Goal: Information Seeking & Learning: Learn about a topic

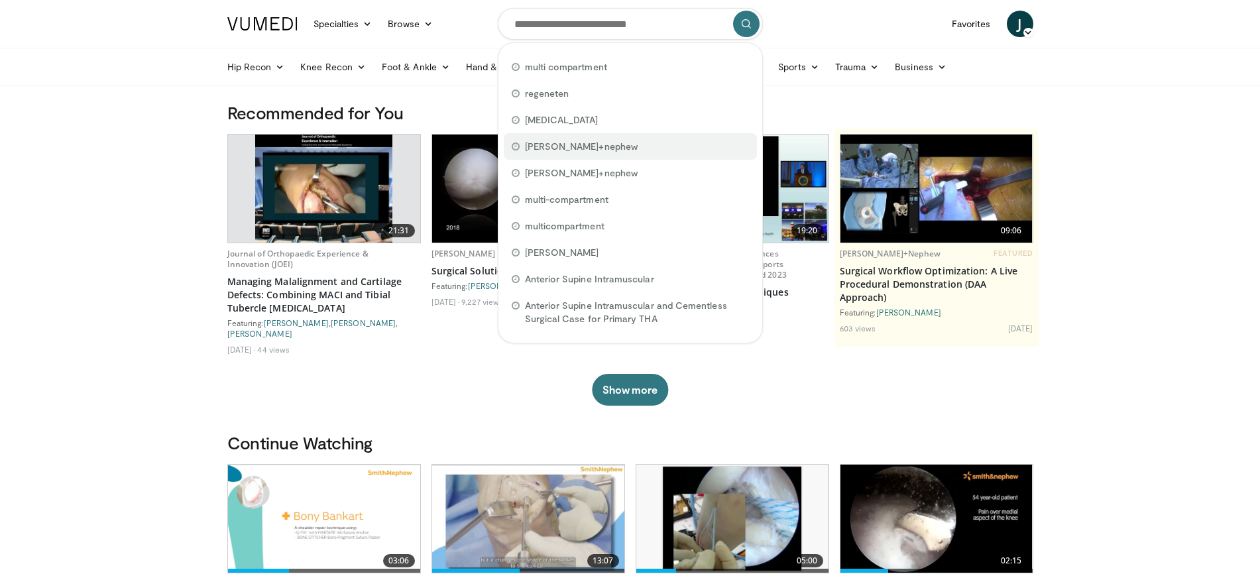
click at [590, 143] on div "smith+nephew" at bounding box center [630, 146] width 253 height 27
type input "**********"
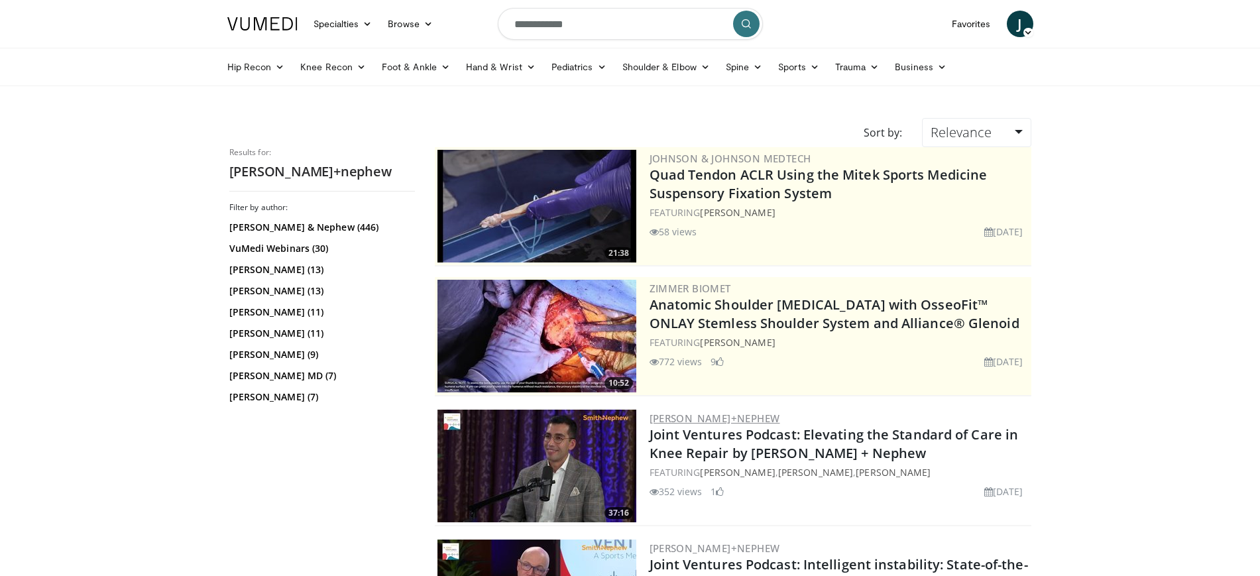
click at [696, 420] on link "[PERSON_NAME]+Nephew" at bounding box center [715, 418] width 131 height 13
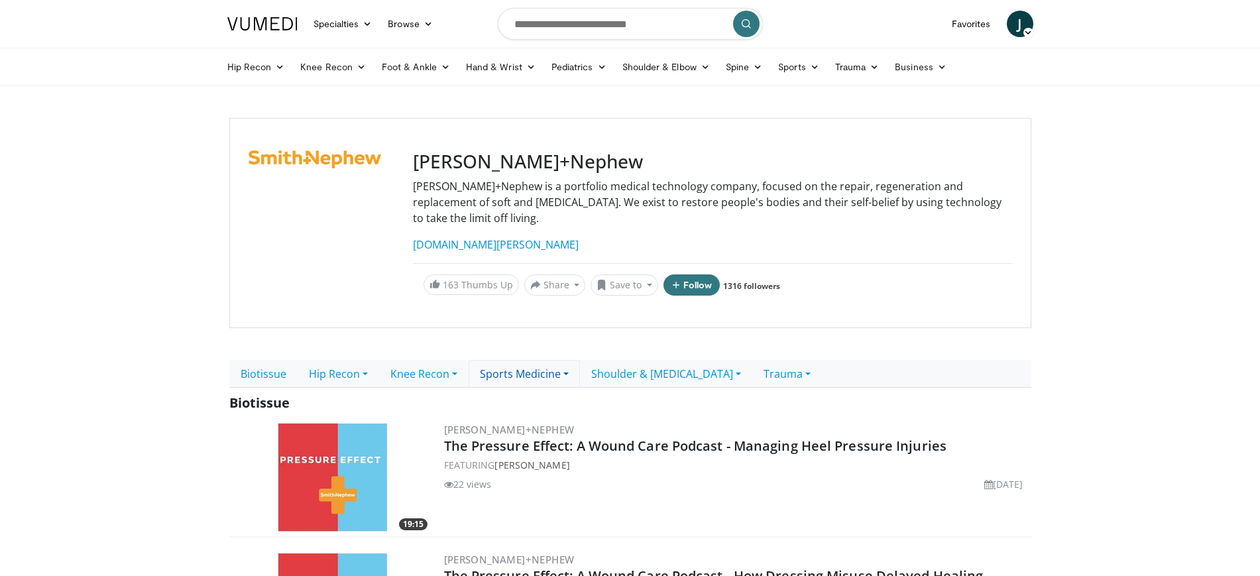
click at [539, 360] on link "Sports Medicine" at bounding box center [524, 374] width 111 height 28
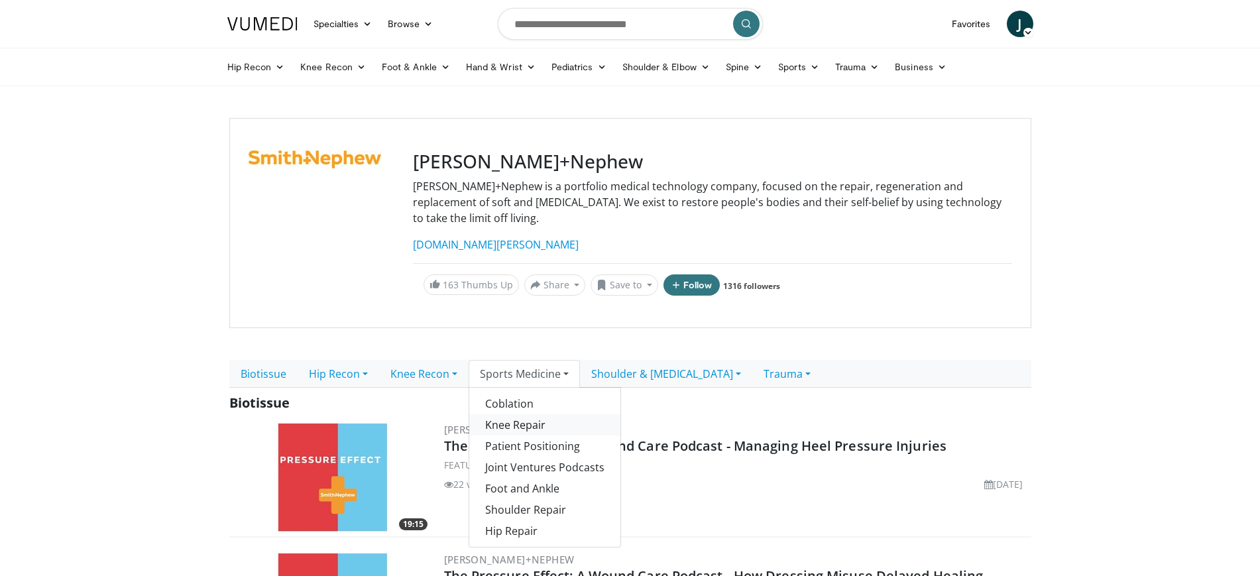
click at [540, 414] on link "Knee Repair" at bounding box center [544, 424] width 151 height 21
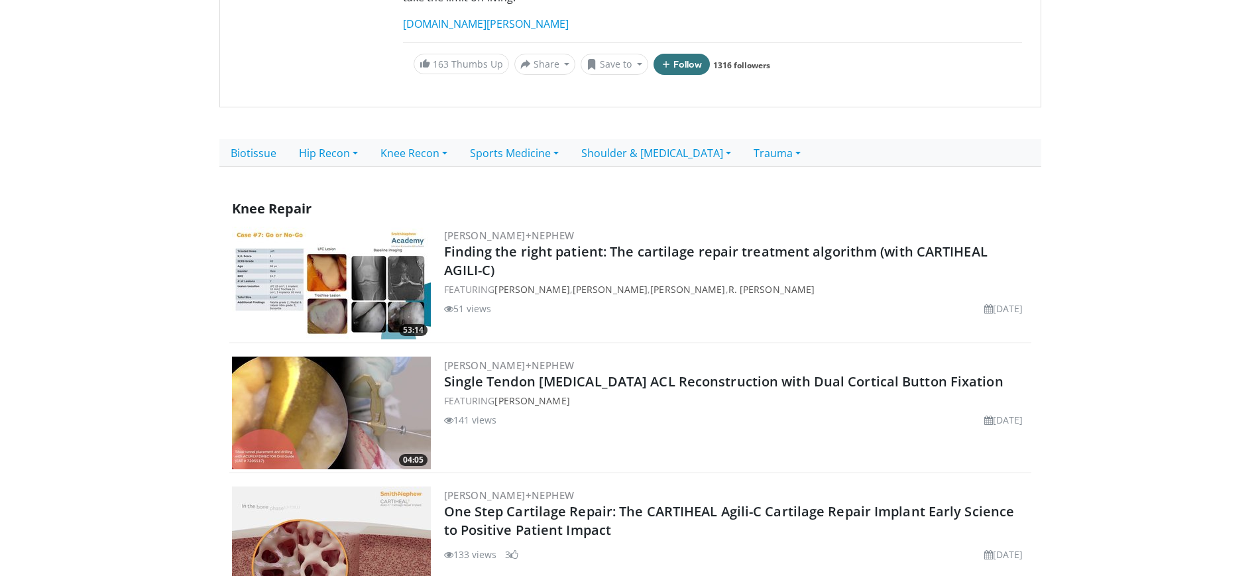
scroll to position [83, 0]
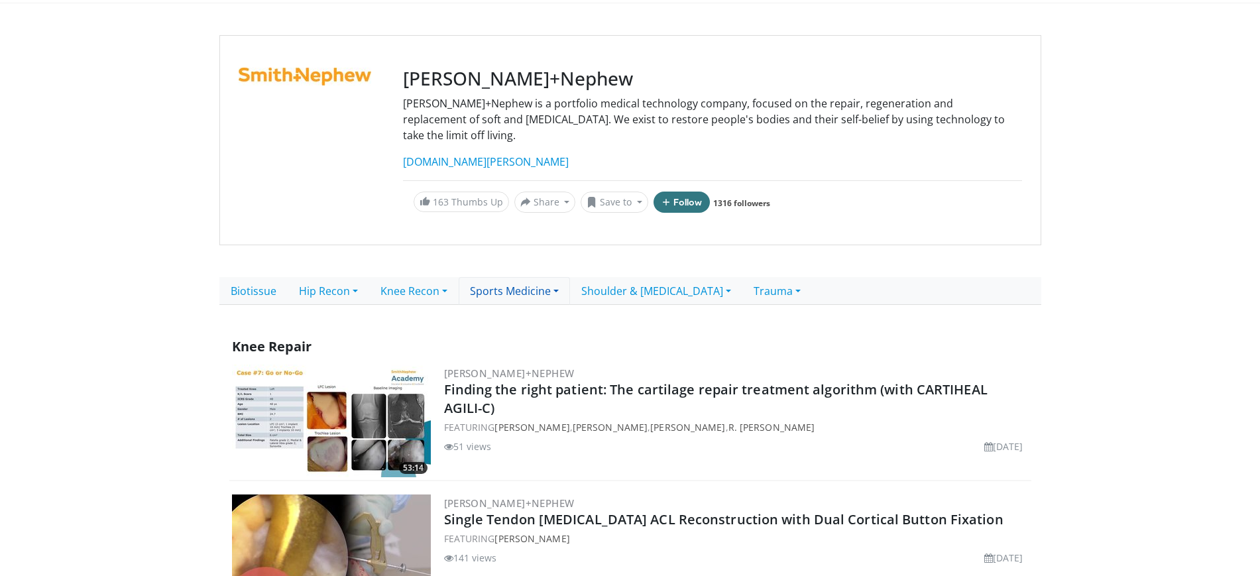
click at [529, 277] on link "Sports Medicine" at bounding box center [514, 291] width 111 height 28
click at [531, 374] on link "Joint Ventures Podcasts" at bounding box center [534, 384] width 151 height 21
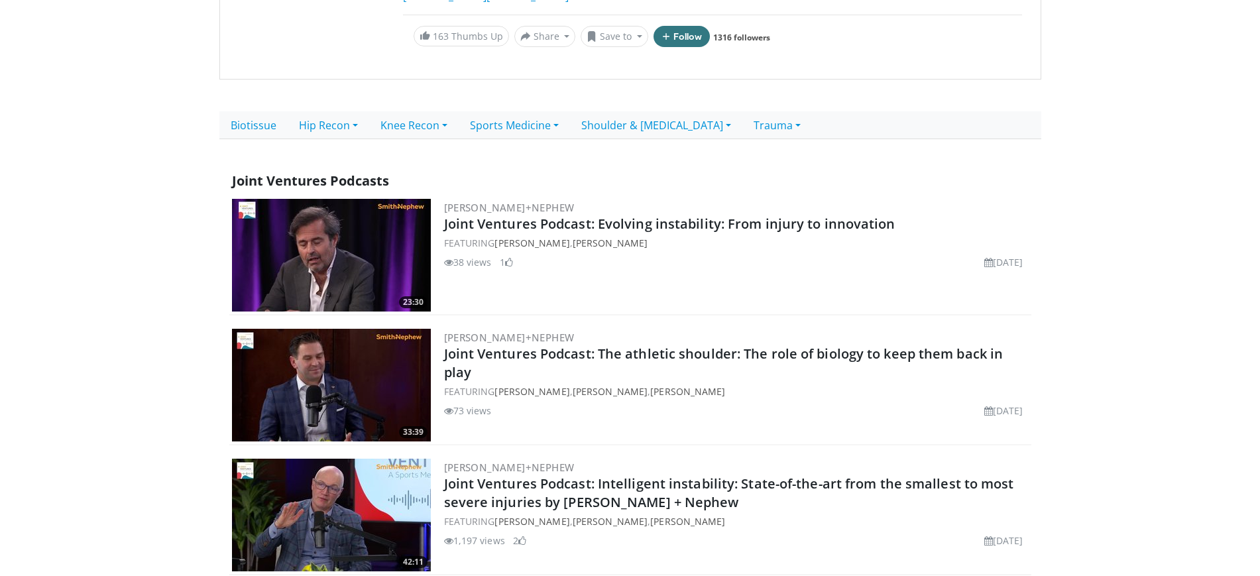
scroll to position [166, 0]
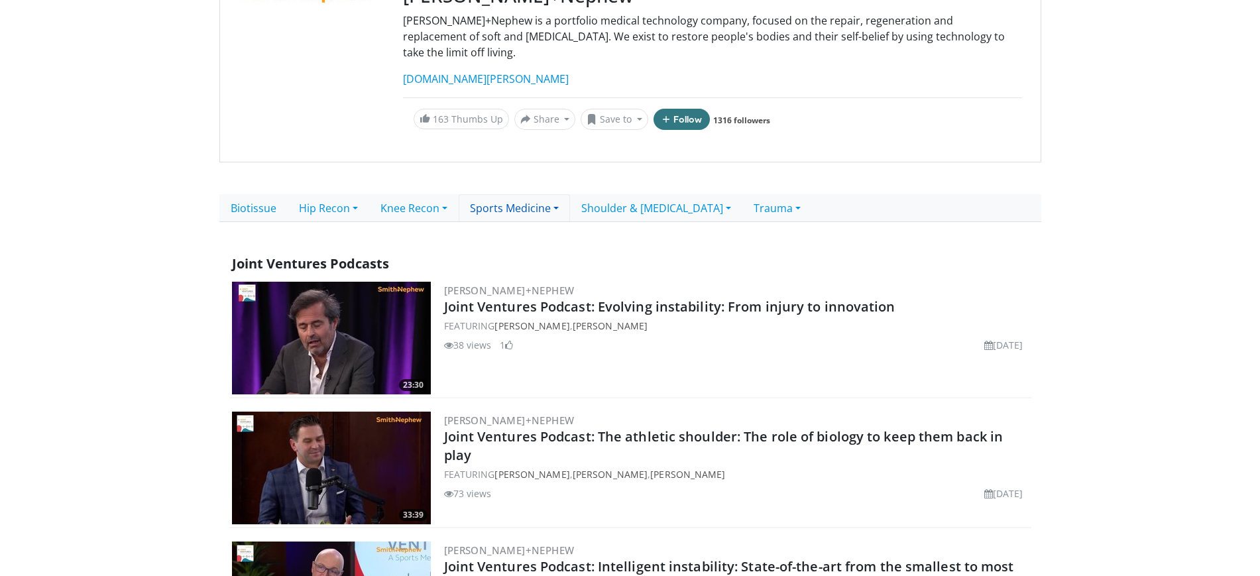
click at [517, 199] on link "Sports Medicine" at bounding box center [514, 208] width 111 height 28
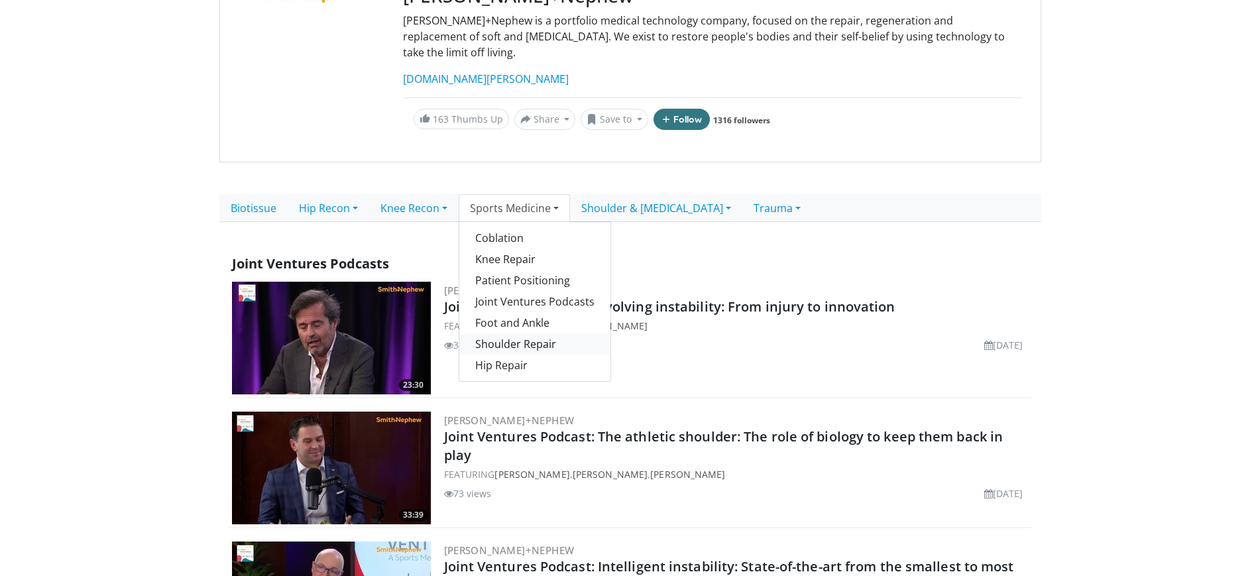
click at [544, 333] on link "Shoulder Repair" at bounding box center [534, 343] width 151 height 21
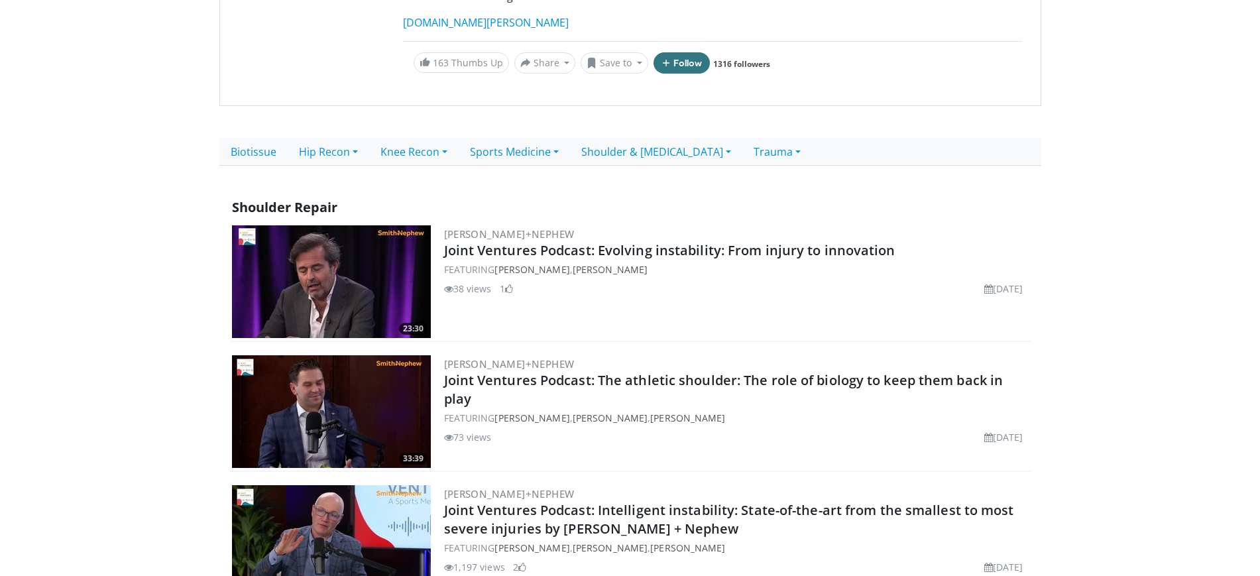
scroll to position [249, 0]
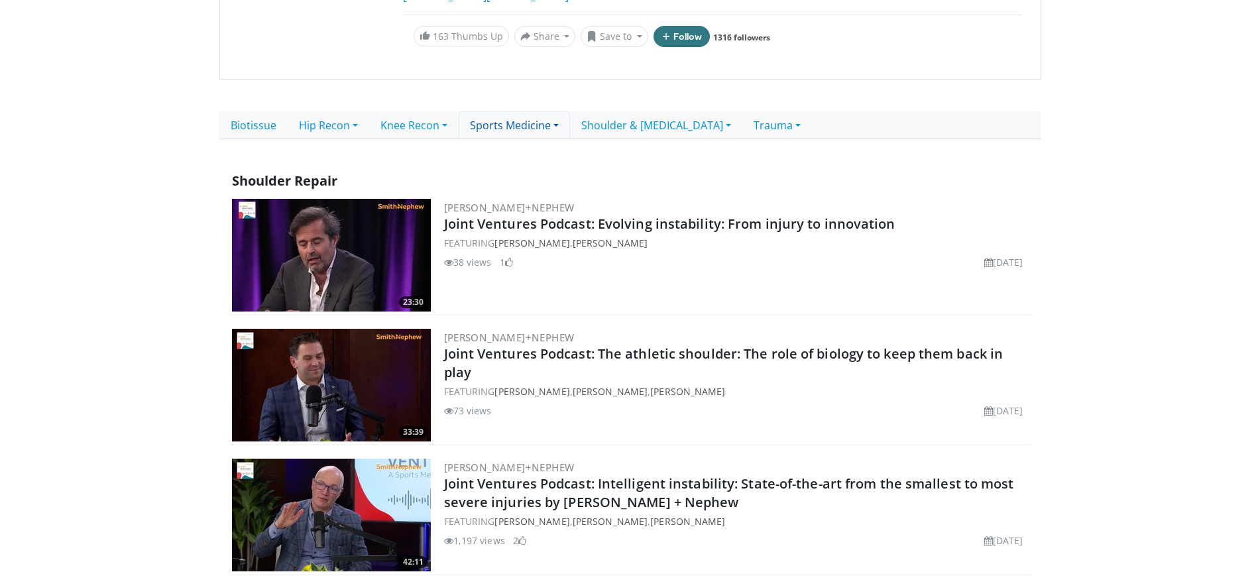
click at [520, 111] on link "Sports Medicine" at bounding box center [514, 125] width 111 height 28
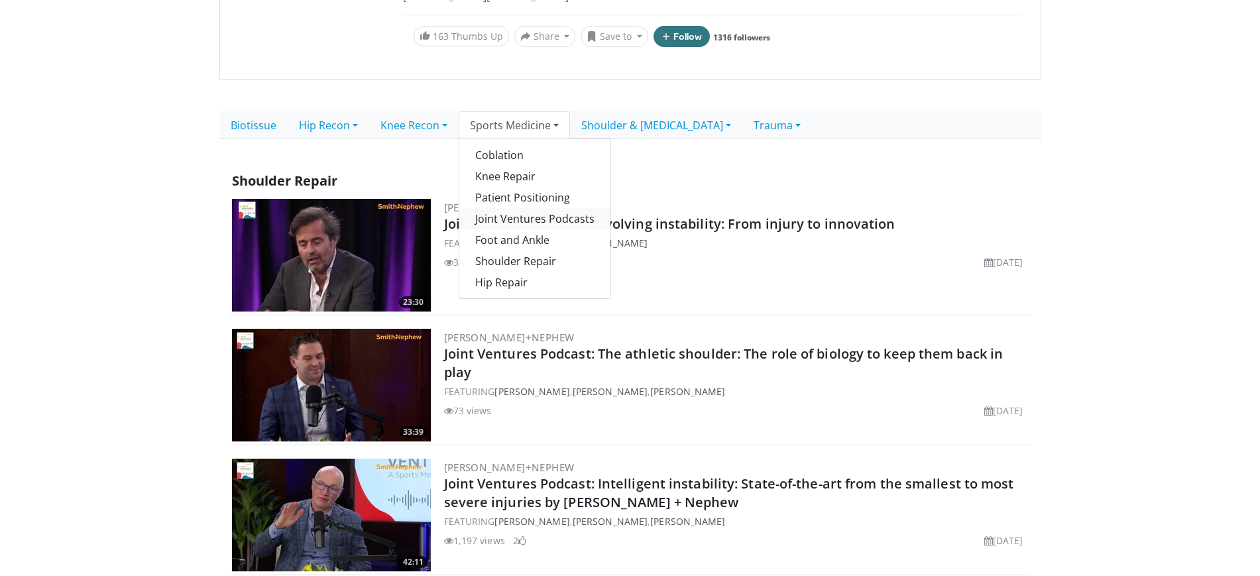
click at [560, 208] on link "Joint Ventures Podcasts" at bounding box center [534, 218] width 151 height 21
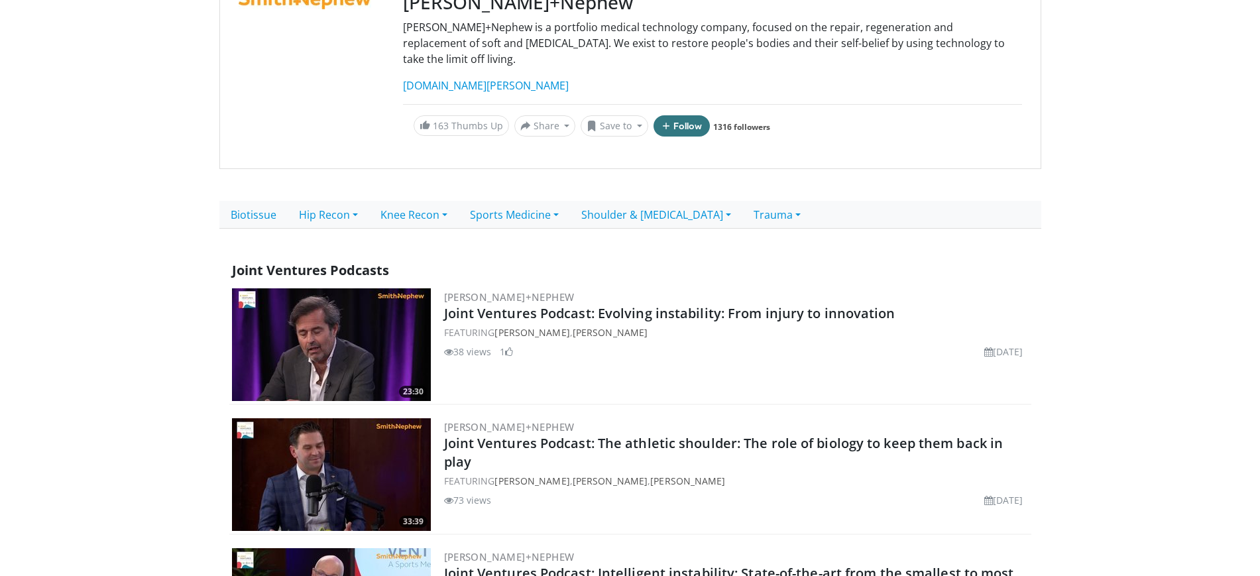
scroll to position [166, 0]
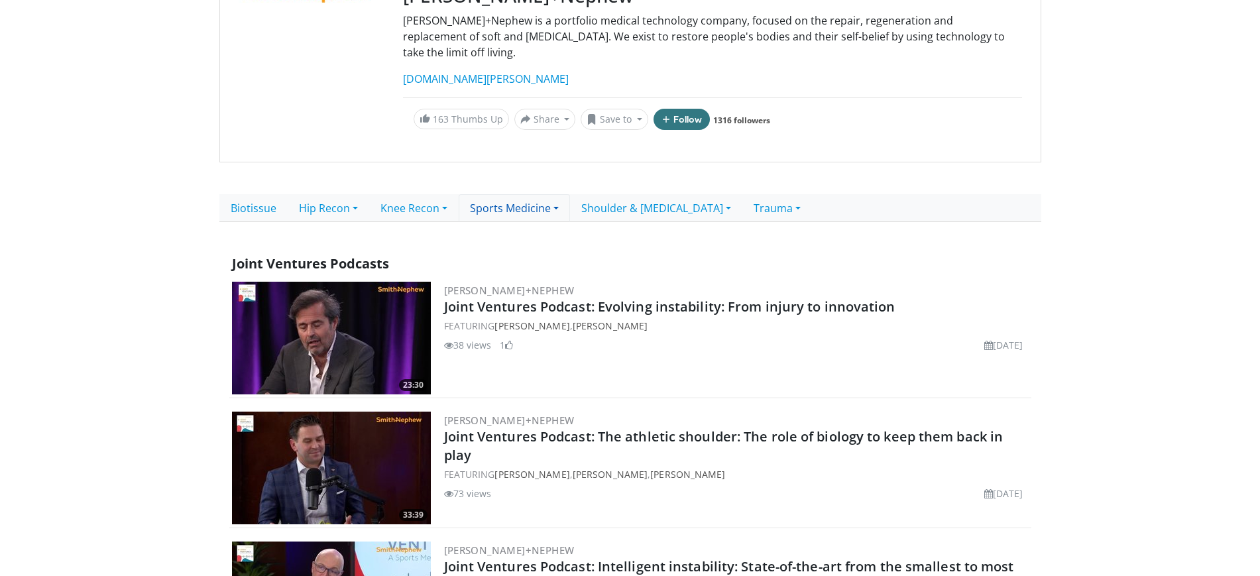
click at [546, 194] on link "Sports Medicine" at bounding box center [514, 208] width 111 height 28
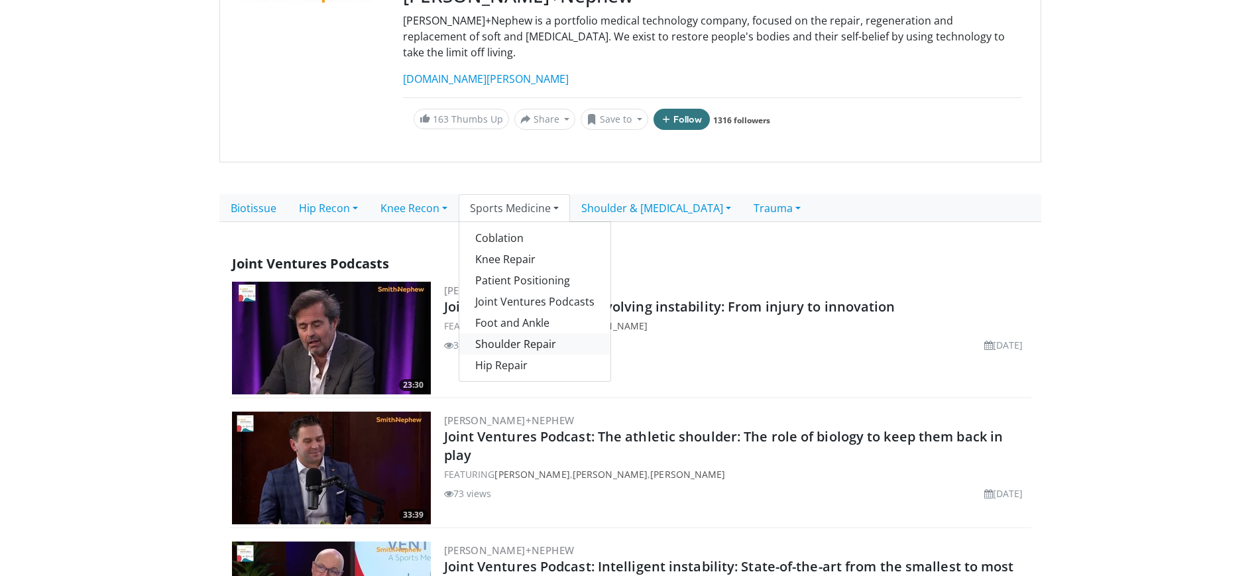
click at [564, 333] on link "Shoulder Repair" at bounding box center [534, 343] width 151 height 21
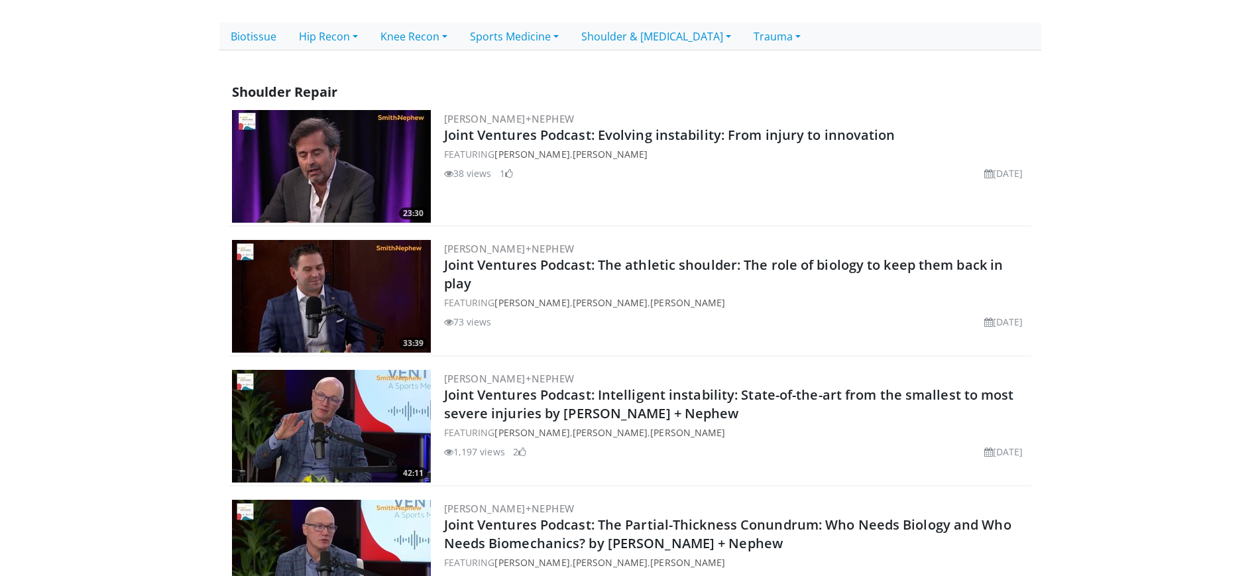
scroll to position [332, 0]
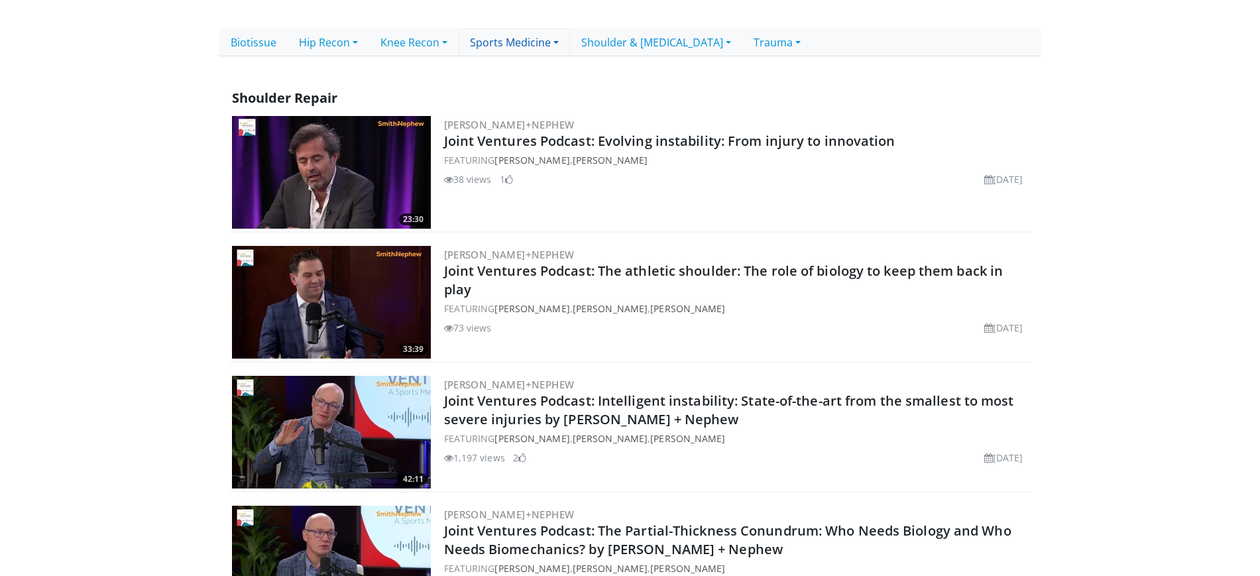
click at [541, 33] on link "Sports Medicine" at bounding box center [514, 43] width 111 height 28
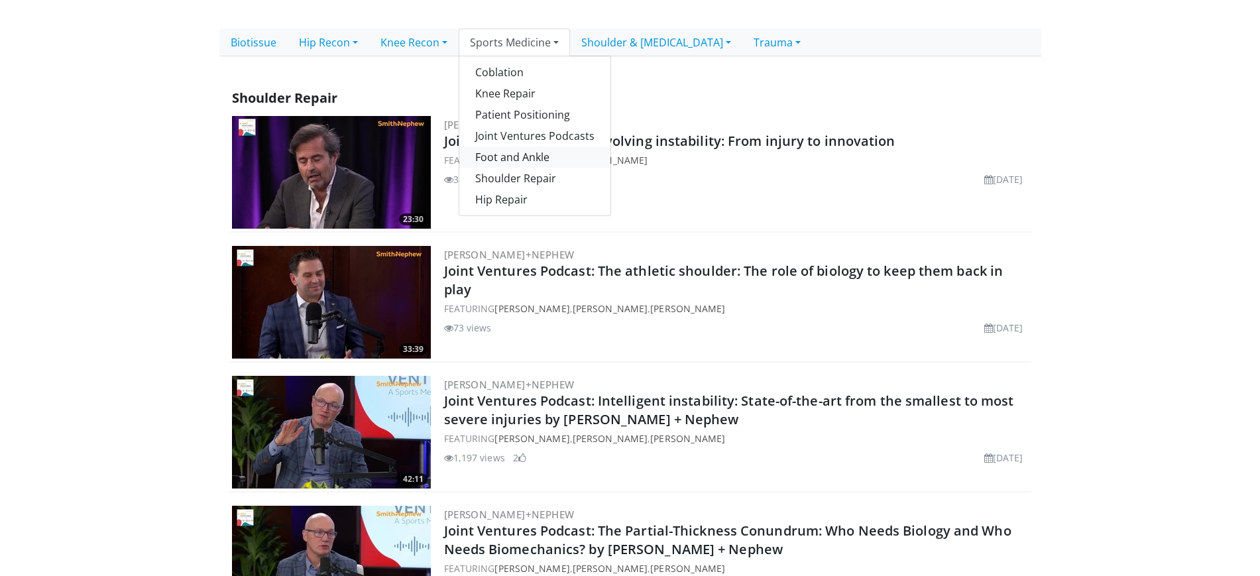
click at [561, 149] on link "Foot and Ankle" at bounding box center [534, 157] width 151 height 21
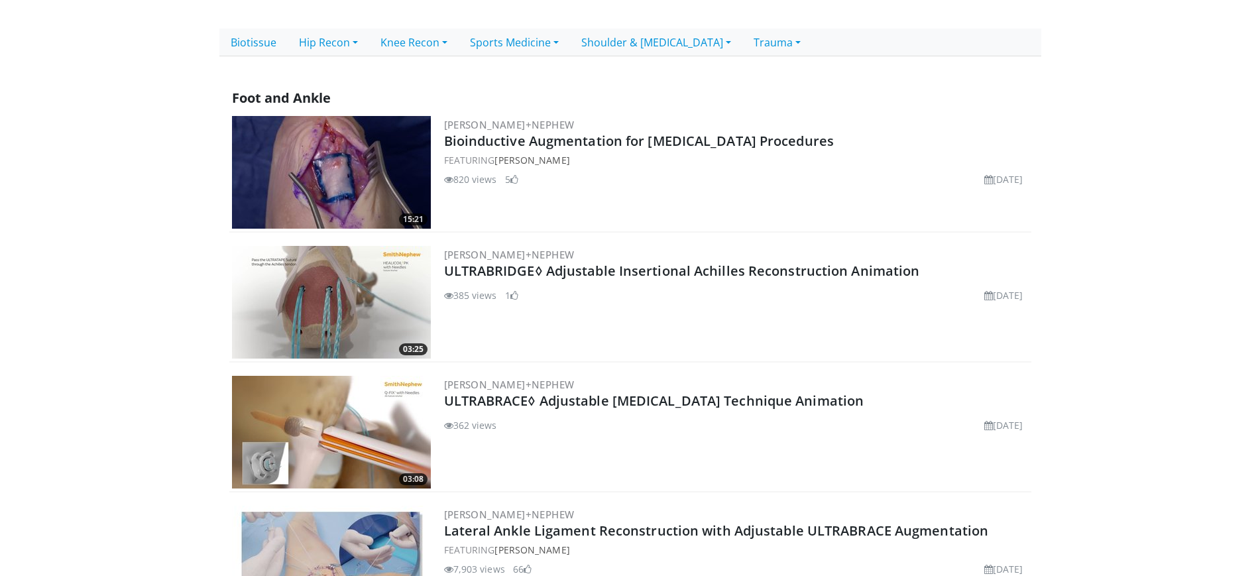
scroll to position [249, 0]
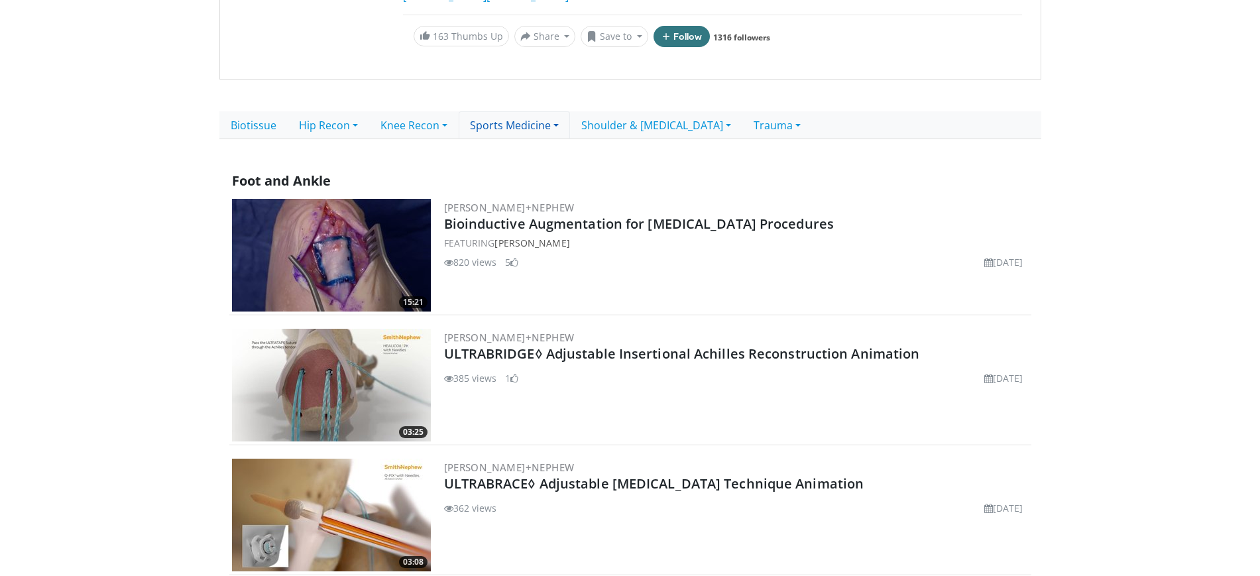
click at [520, 113] on link "Sports Medicine" at bounding box center [514, 125] width 111 height 28
click at [508, 166] on link "Knee Repair" at bounding box center [534, 176] width 151 height 21
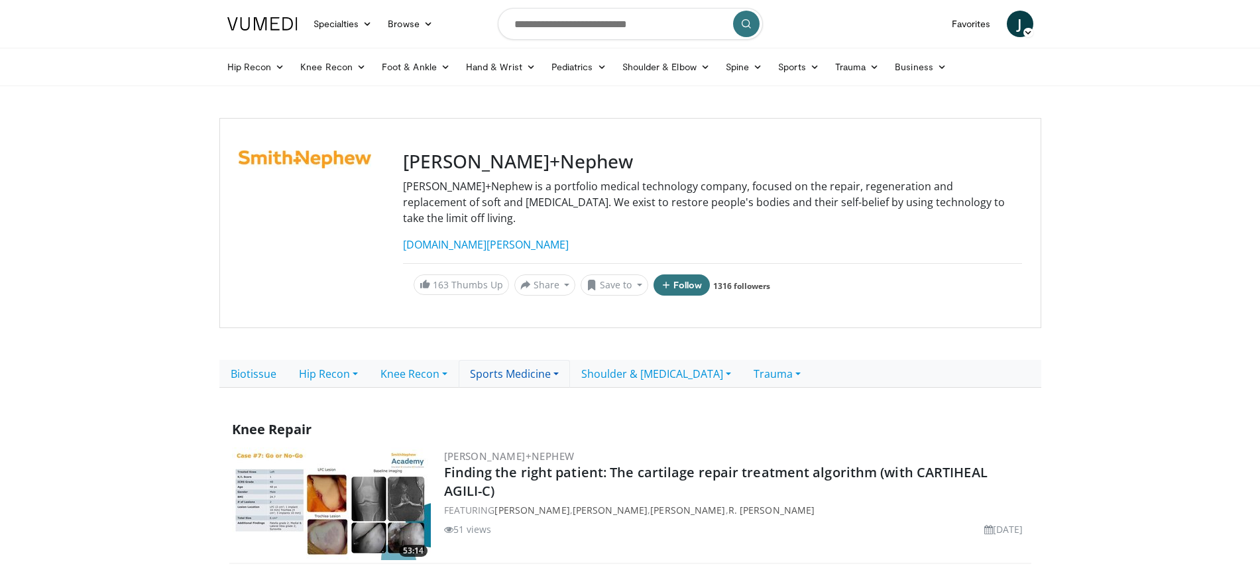
click at [508, 360] on link "Sports Medicine" at bounding box center [514, 374] width 111 height 28
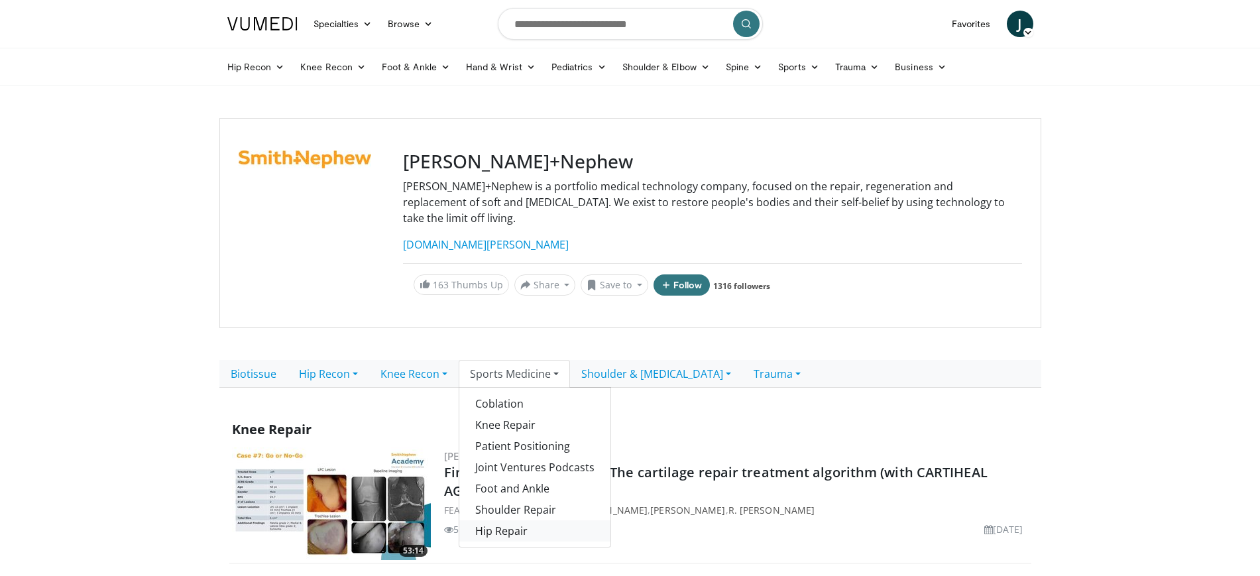
click at [523, 520] on link "Hip Repair" at bounding box center [534, 530] width 151 height 21
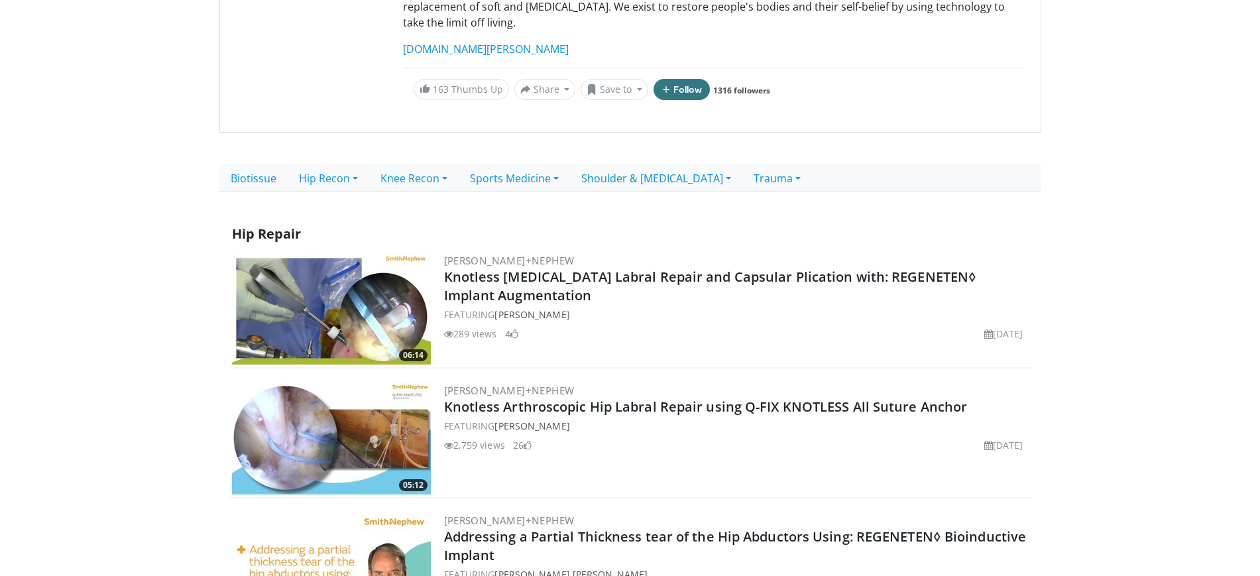
scroll to position [166, 0]
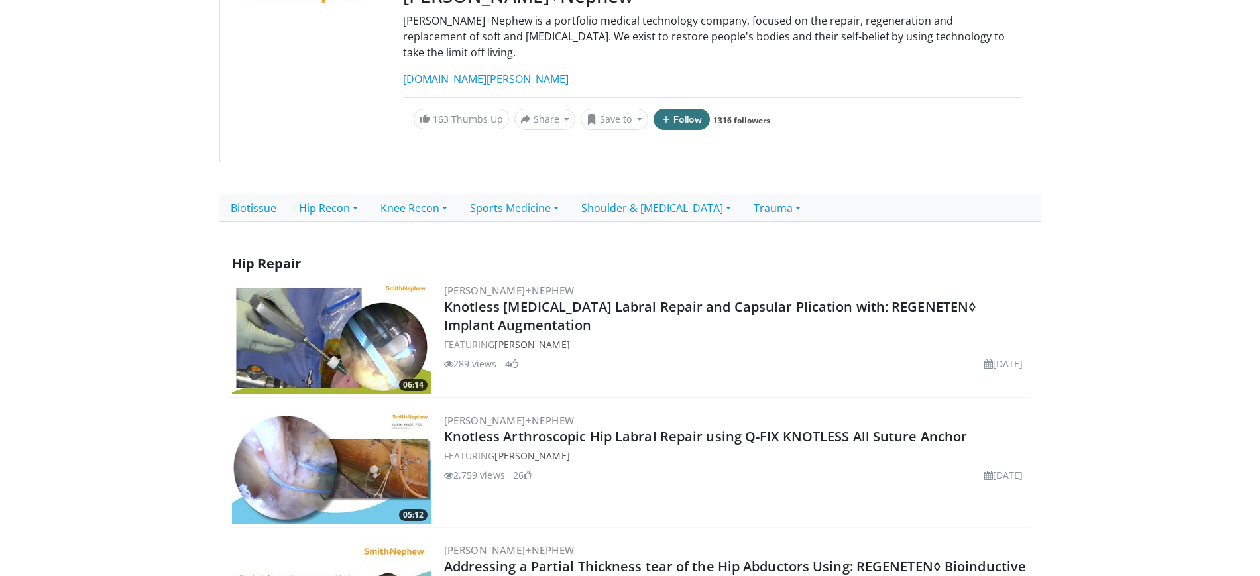
drag, startPoint x: 536, startPoint y: 196, endPoint x: 532, endPoint y: 205, distance: 10.4
click at [536, 196] on link "Sports Medicine" at bounding box center [514, 208] width 111 height 28
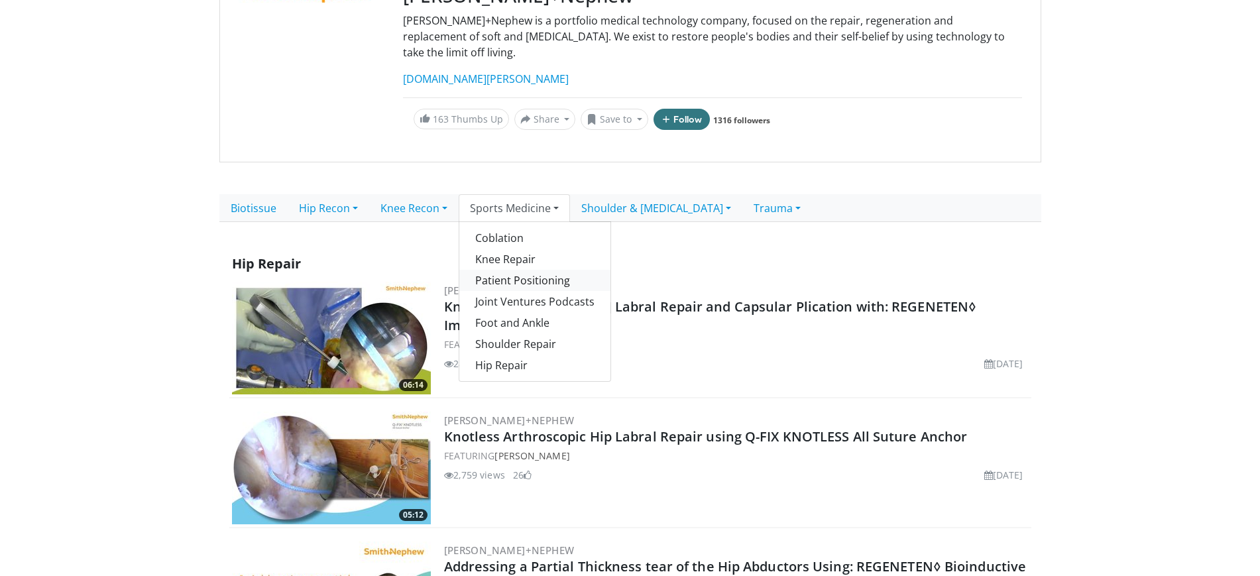
click at [548, 270] on link "Patient Positioning" at bounding box center [534, 280] width 151 height 21
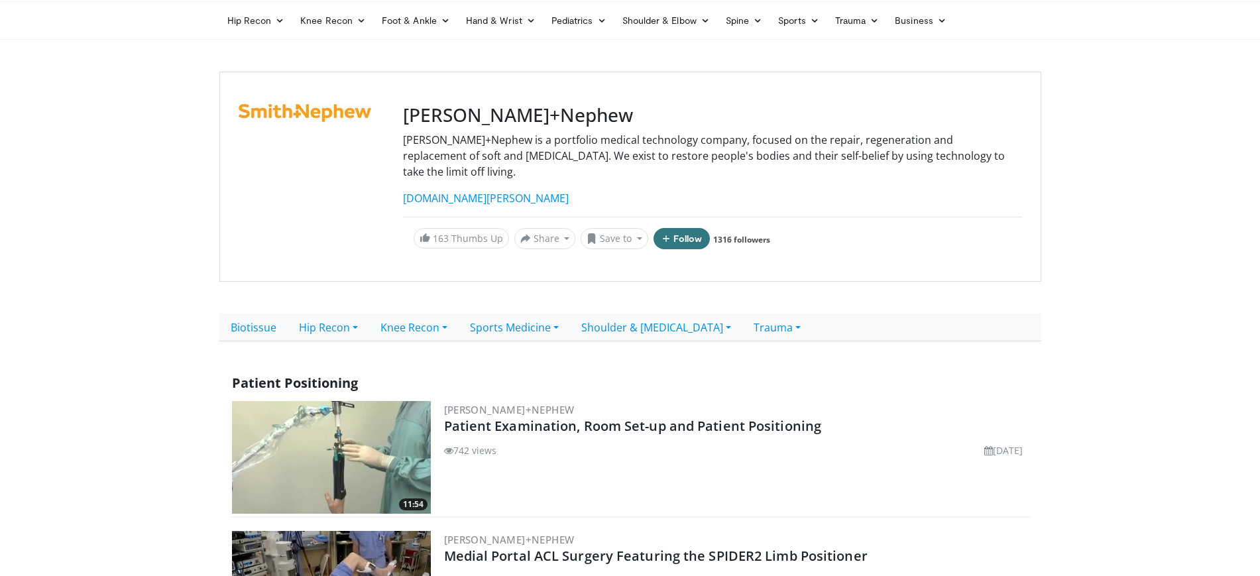
scroll to position [83, 0]
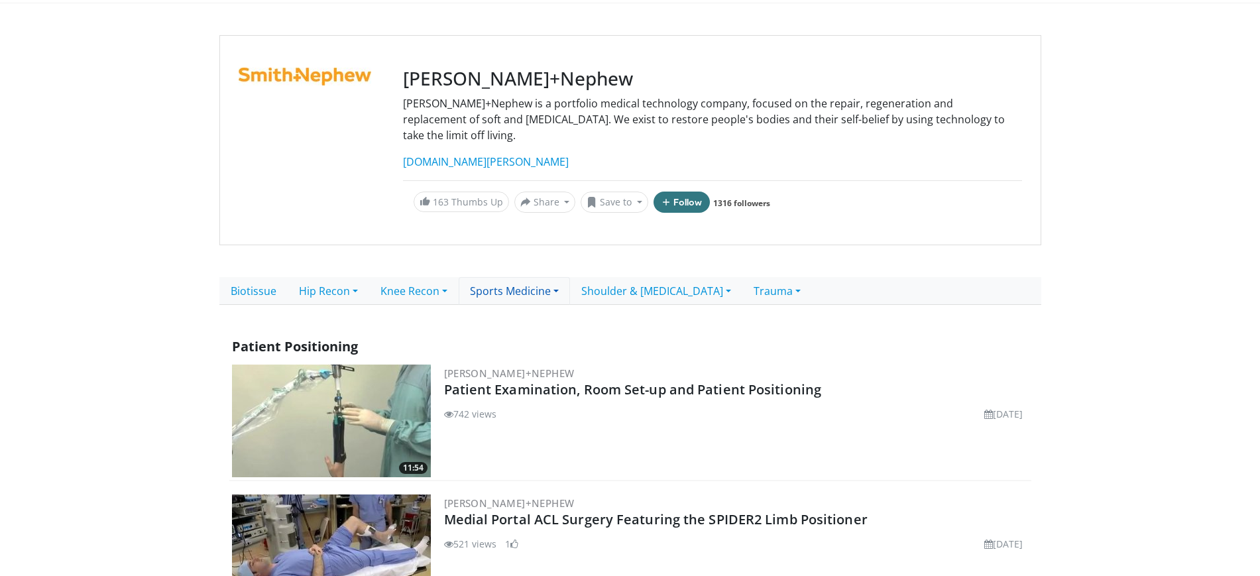
click at [532, 281] on link "Sports Medicine" at bounding box center [514, 291] width 111 height 28
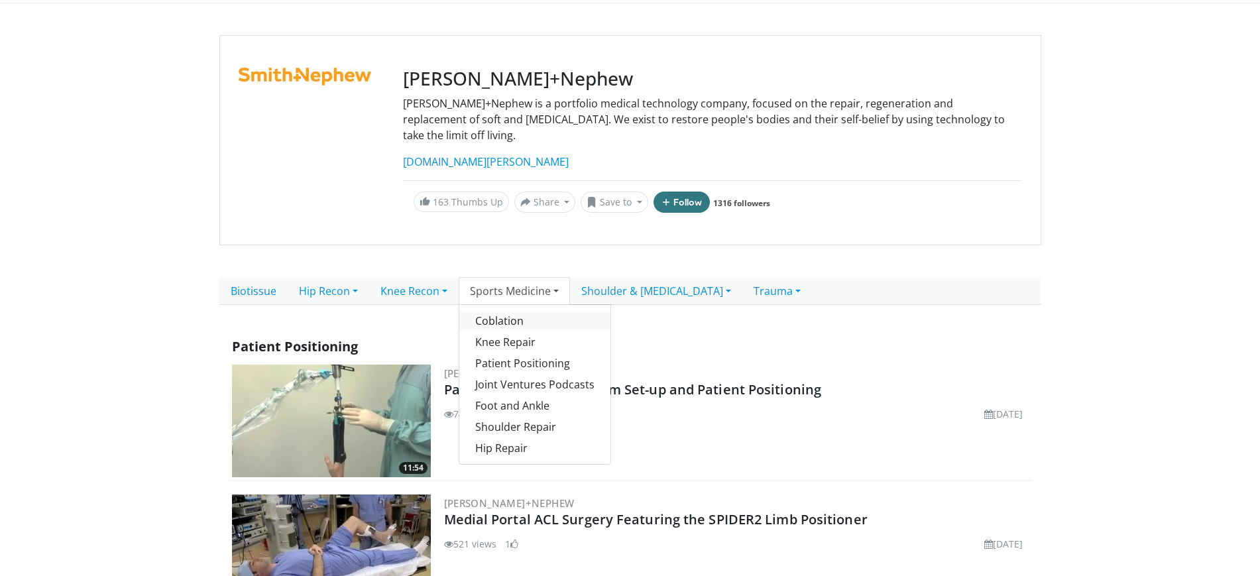
click at [531, 310] on link "Coblation" at bounding box center [534, 320] width 151 height 21
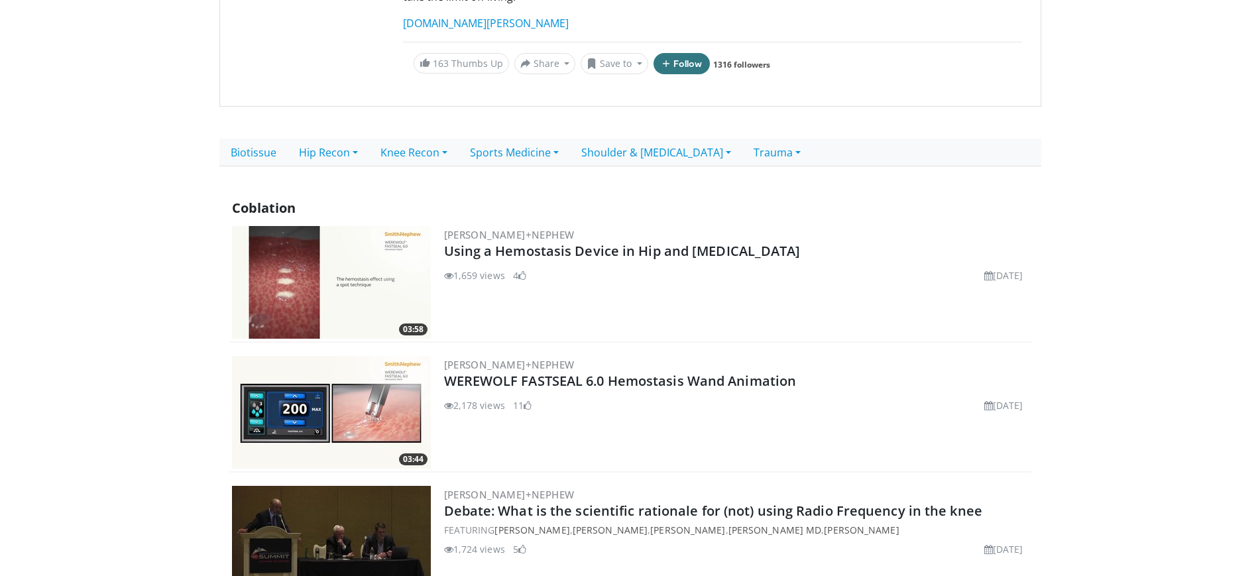
scroll to position [249, 0]
